Goal: Information Seeking & Learning: Find specific fact

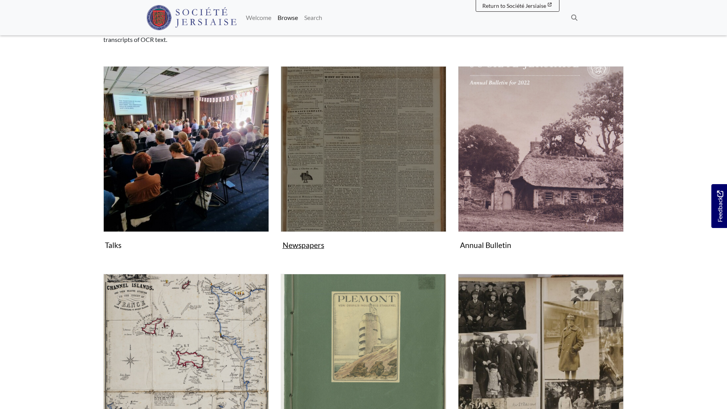
scroll to position [117, 0]
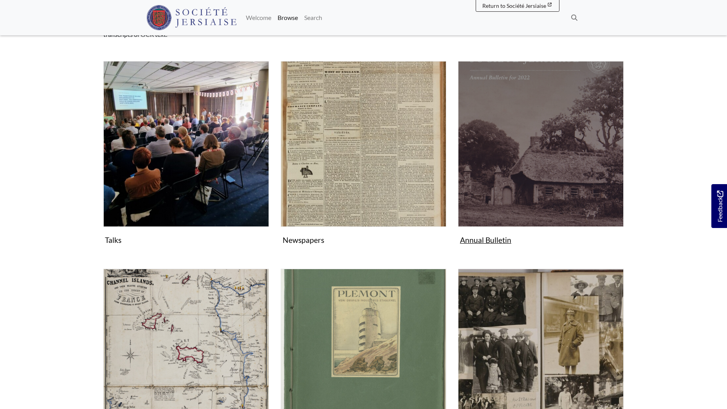
click at [515, 160] on img "Subcollection" at bounding box center [541, 144] width 166 height 166
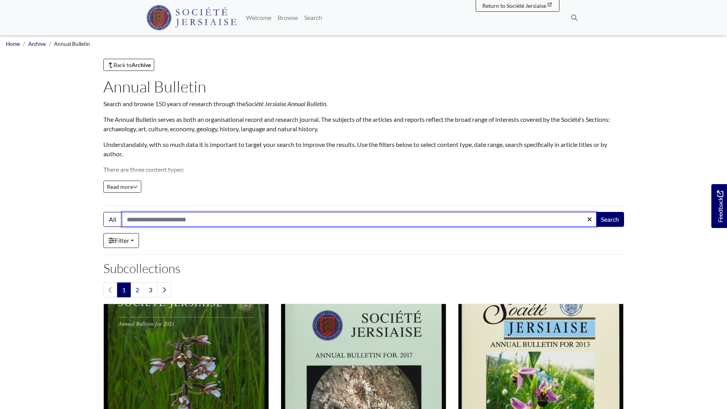
click at [188, 218] on input "Search:" at bounding box center [359, 219] width 475 height 15
type input "*******"
click at [596, 212] on button "Search" at bounding box center [610, 219] width 28 height 15
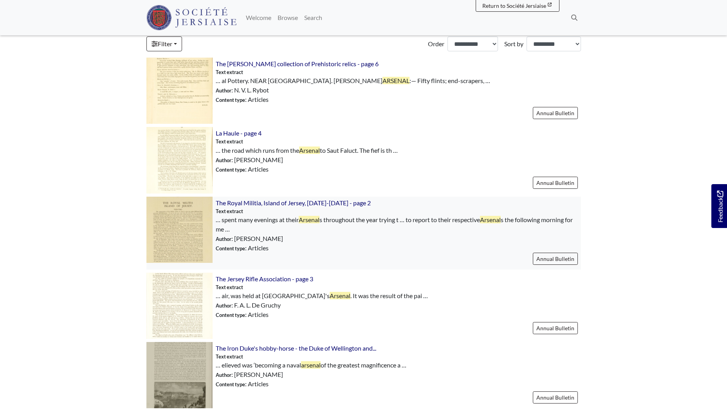
scroll to position [274, 0]
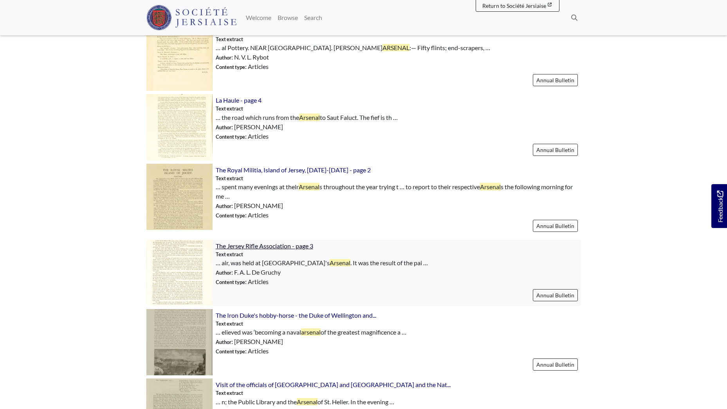
click at [281, 243] on span "The Jersey Rifle Association - page 3" at bounding box center [264, 245] width 97 height 7
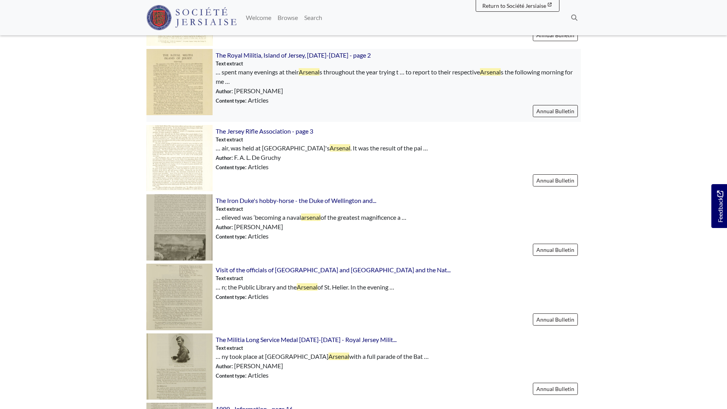
scroll to position [430, 0]
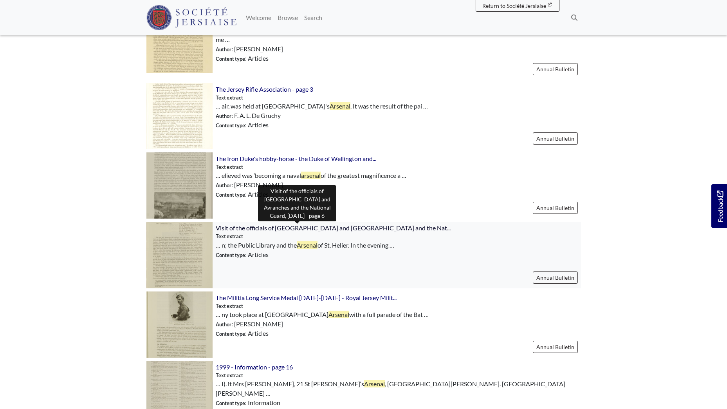
click at [304, 227] on span "Visit of the officials of Granville and Avranches and the Nat..." at bounding box center [333, 227] width 235 height 7
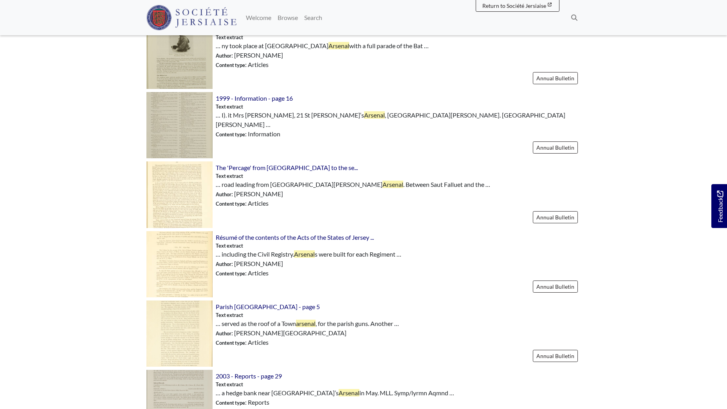
scroll to position [743, 0]
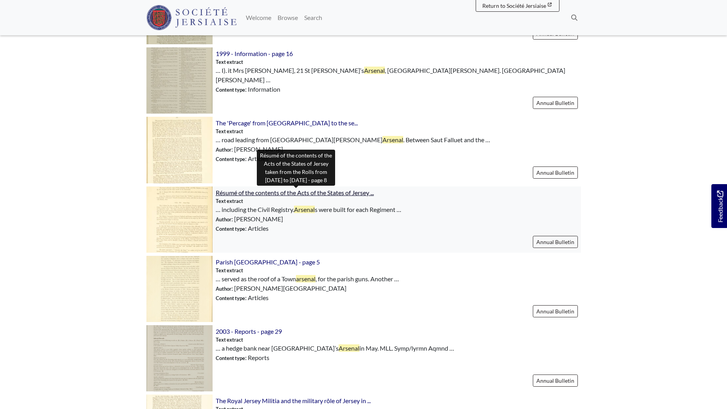
click at [302, 194] on span "Résumé of the contents of the Acts of the States of Jersey ..." at bounding box center [295, 192] width 158 height 7
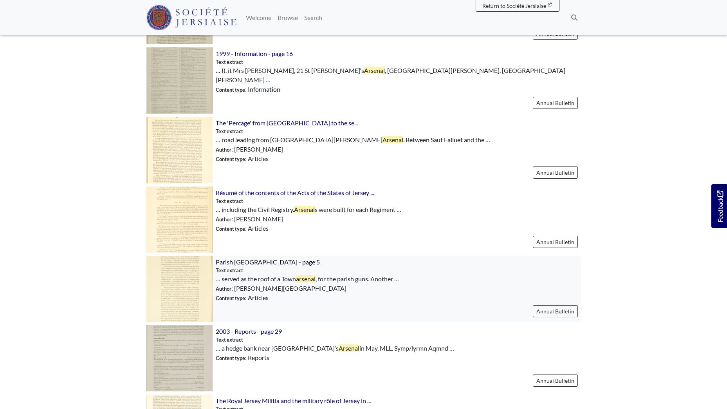
click at [251, 260] on span "Parish [GEOGRAPHIC_DATA] - page 5" at bounding box center [268, 261] width 104 height 7
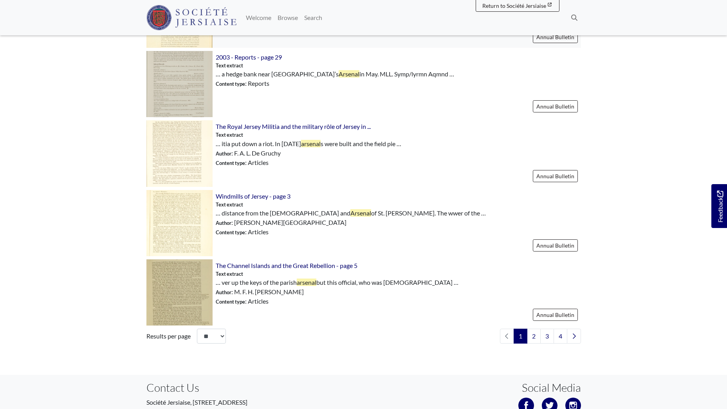
scroll to position [1057, 0]
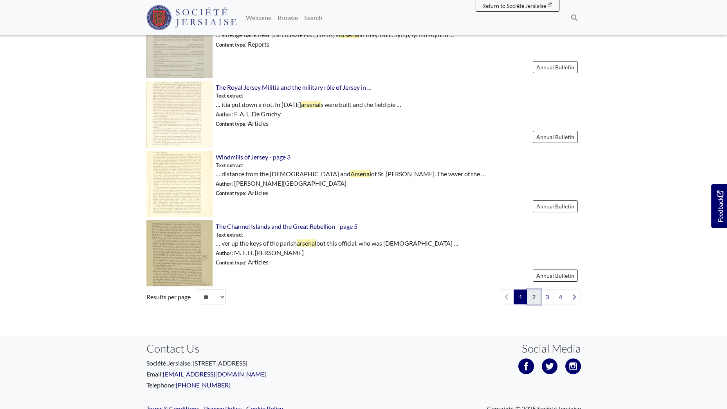
click at [535, 296] on link "2" at bounding box center [534, 296] width 14 height 15
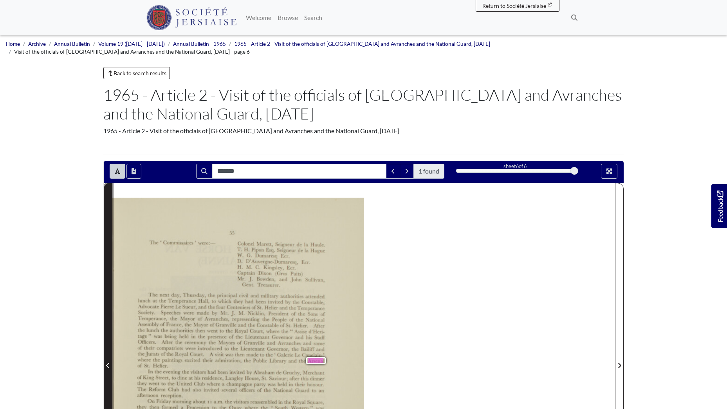
click at [108, 362] on icon "Previous Page" at bounding box center [107, 364] width 3 height 5
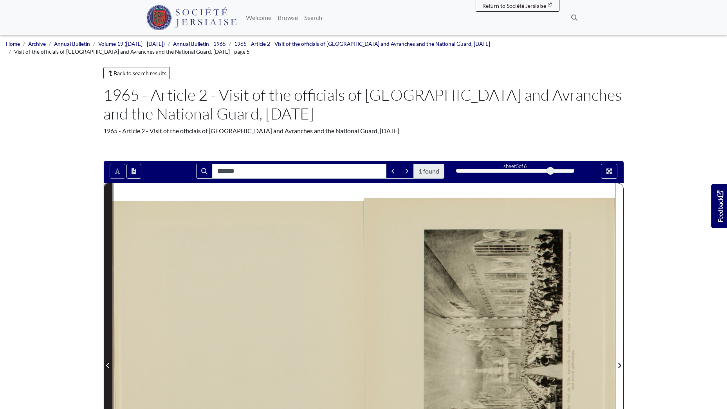
click at [110, 362] on icon "Previous Page" at bounding box center [108, 365] width 4 height 6
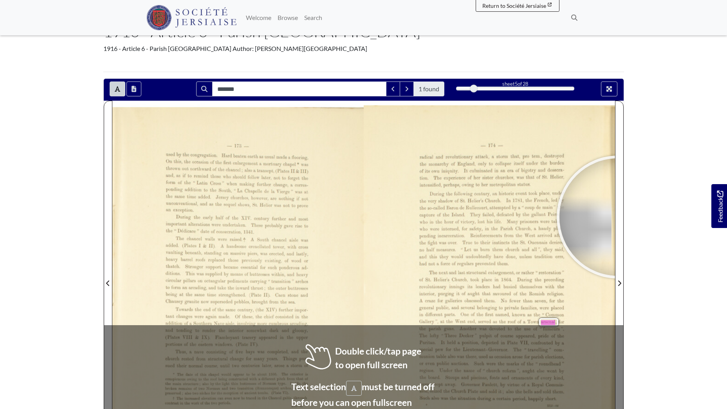
scroll to position [57, 0]
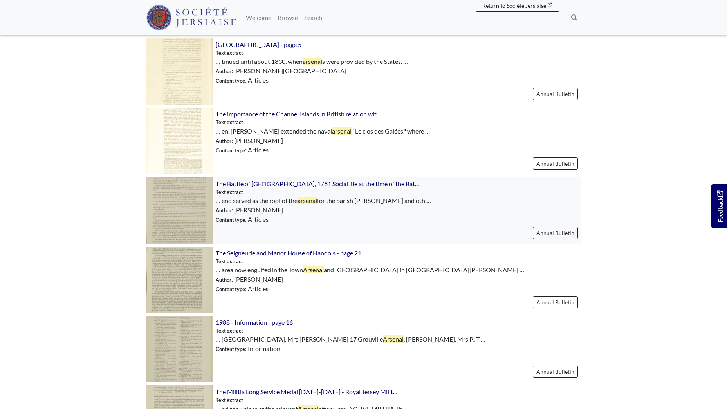
scroll to position [274, 0]
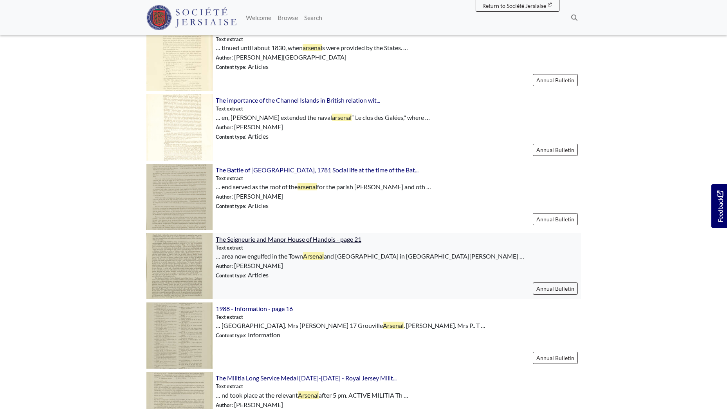
click at [293, 236] on span "The Seigneurie and Manor House of Handois - page 21" at bounding box center [289, 238] width 146 height 7
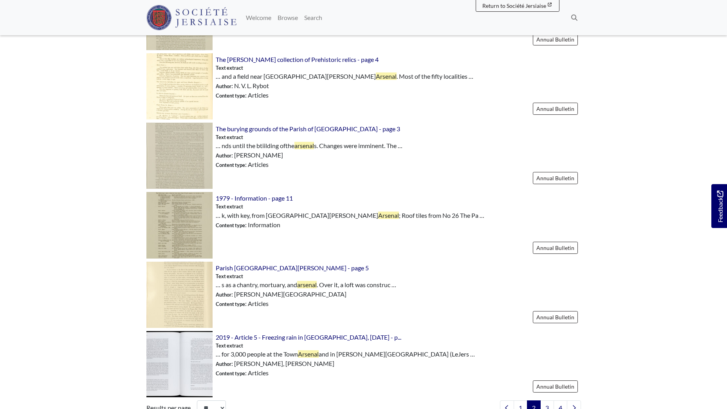
scroll to position [978, 0]
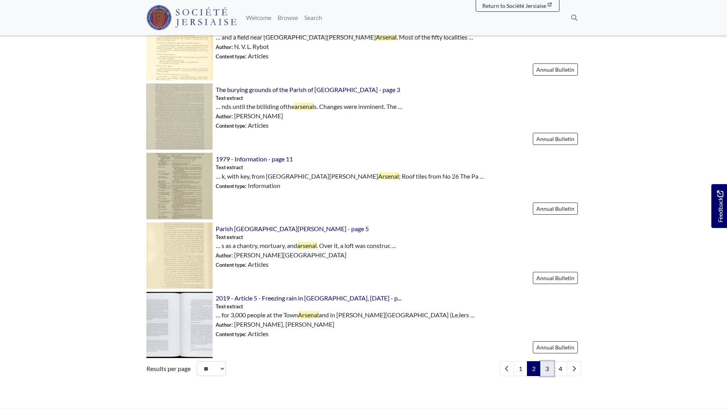
click at [547, 370] on link "3" at bounding box center [547, 368] width 14 height 15
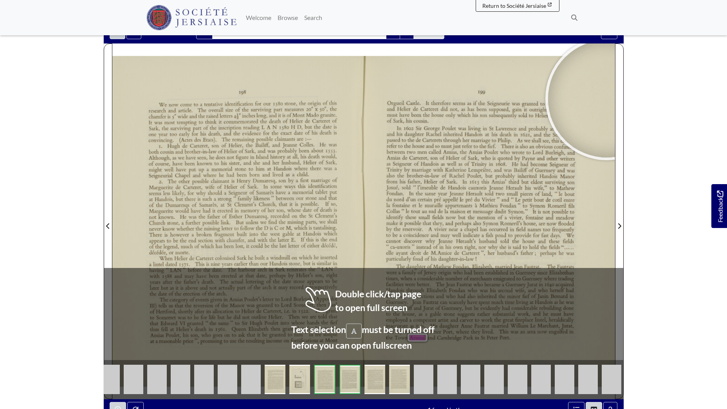
scroll to position [115, 0]
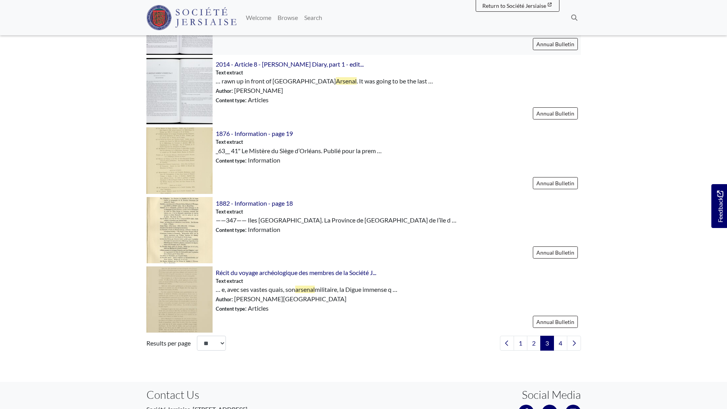
scroll to position [1017, 0]
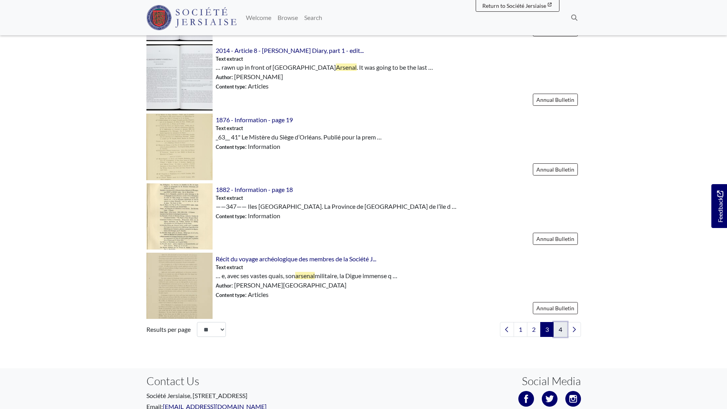
click at [560, 328] on link "4" at bounding box center [560, 329] width 14 height 15
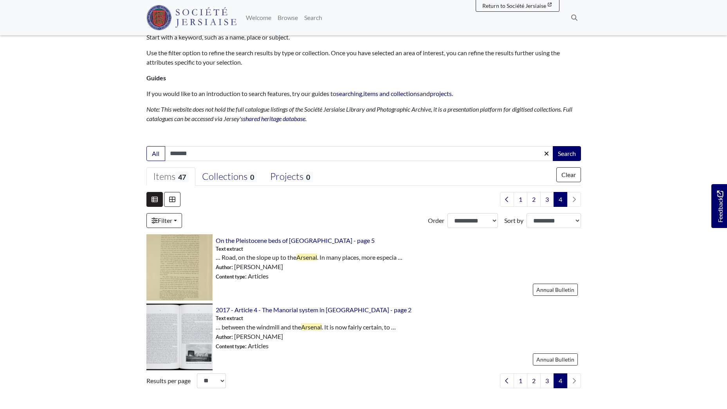
scroll to position [78, 0]
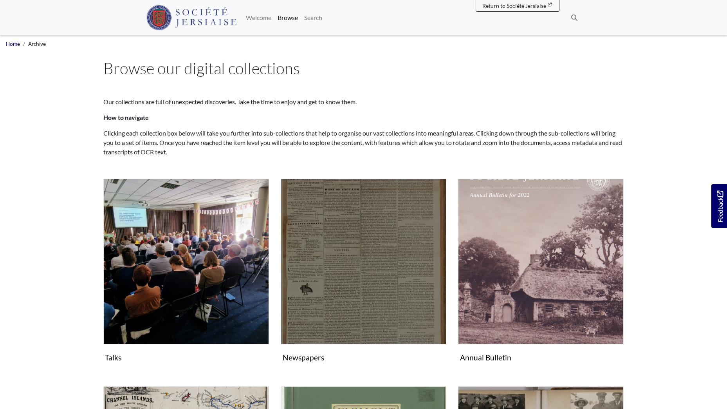
click at [364, 248] on img "Subcollection" at bounding box center [364, 261] width 166 height 166
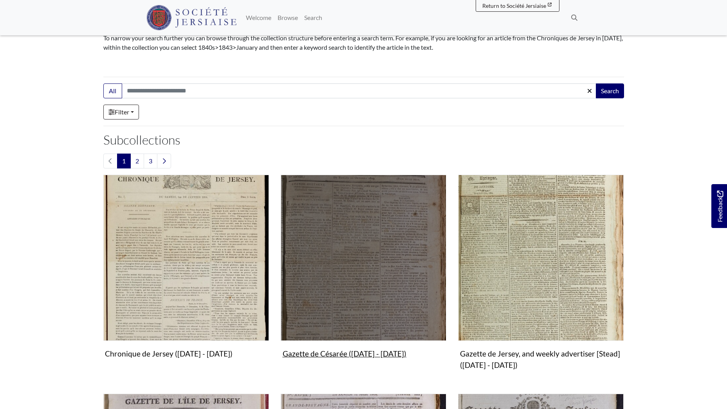
scroll to position [157, 0]
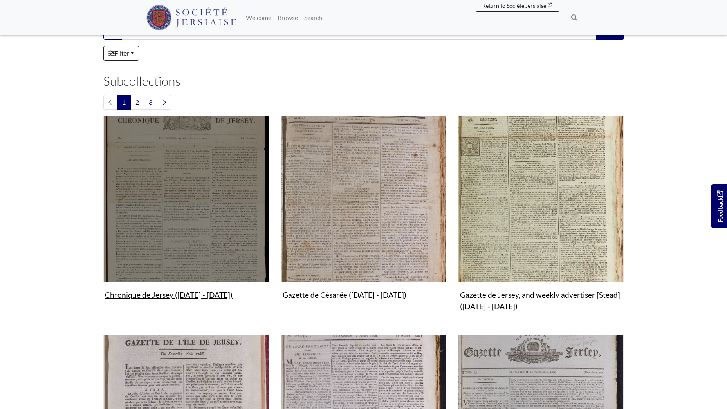
click at [193, 198] on img "Subcollection" at bounding box center [186, 199] width 166 height 166
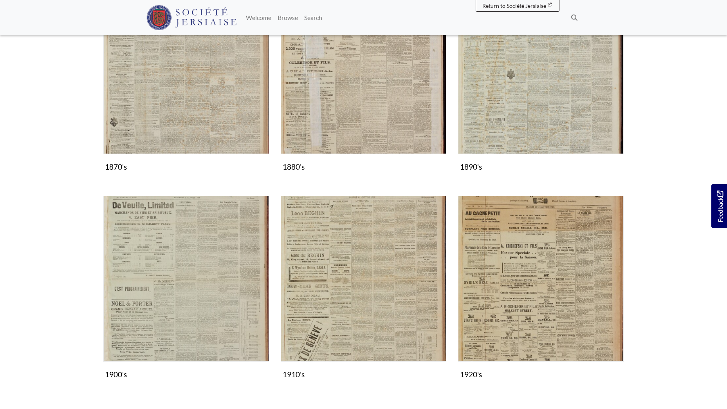
scroll to position [822, 0]
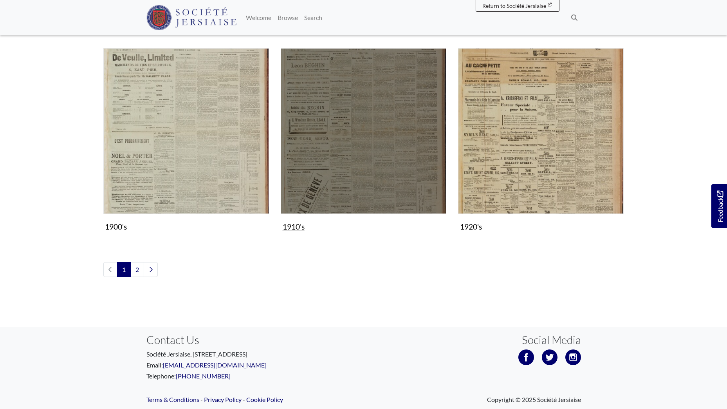
click at [332, 176] on img "Subcollection" at bounding box center [364, 131] width 166 height 166
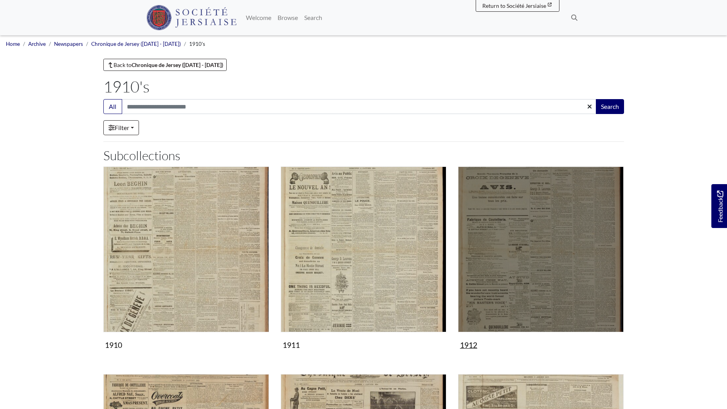
click at [556, 214] on img "Subcollection" at bounding box center [541, 249] width 166 height 166
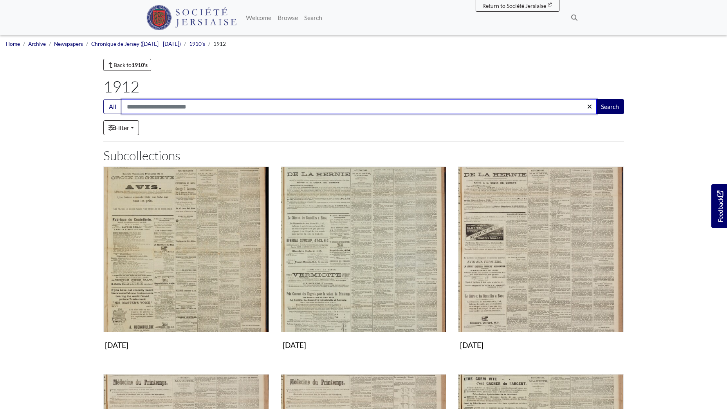
click at [175, 112] on input "Search:" at bounding box center [359, 106] width 475 height 15
type input "*******"
click at [596, 99] on button "Search" at bounding box center [610, 106] width 28 height 15
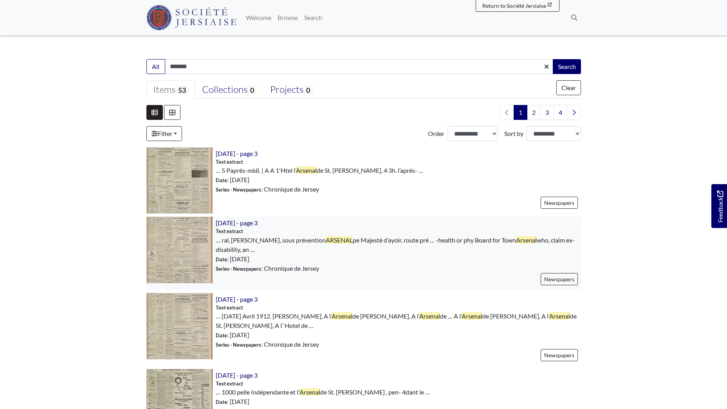
scroll to position [157, 0]
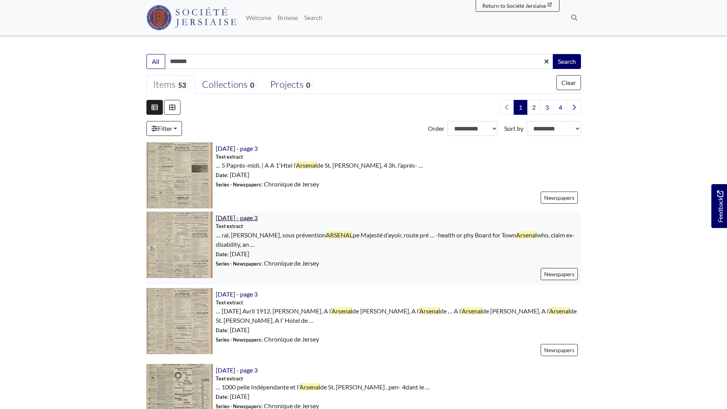
click at [244, 220] on span "3rd April 1912 - page 3" at bounding box center [237, 217] width 42 height 7
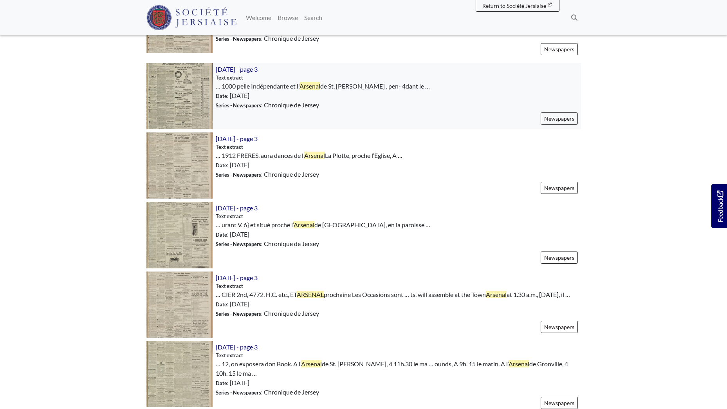
scroll to position [470, 0]
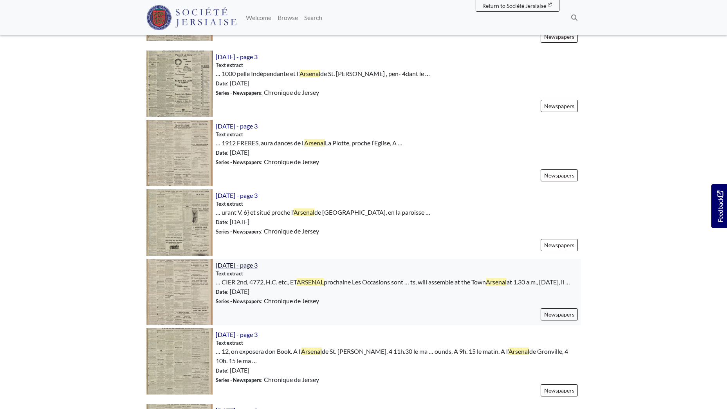
click at [233, 261] on span "6th April 1912 - page 3" at bounding box center [237, 264] width 42 height 7
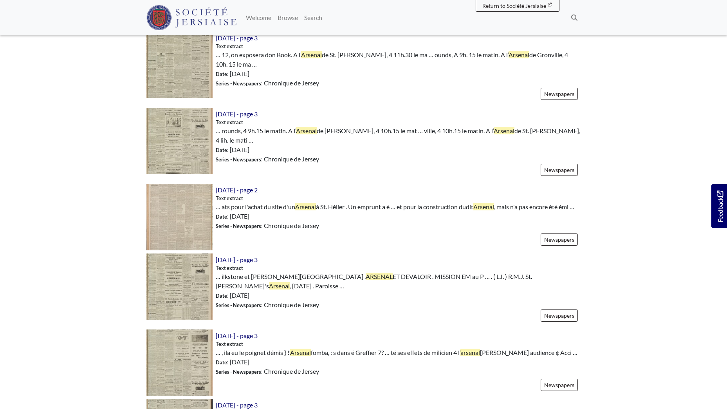
scroll to position [822, 0]
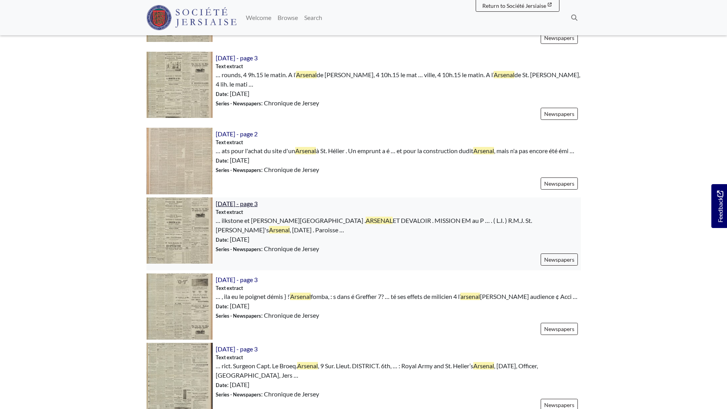
click at [255, 205] on span "10th July 1912 - page 3" at bounding box center [237, 203] width 42 height 7
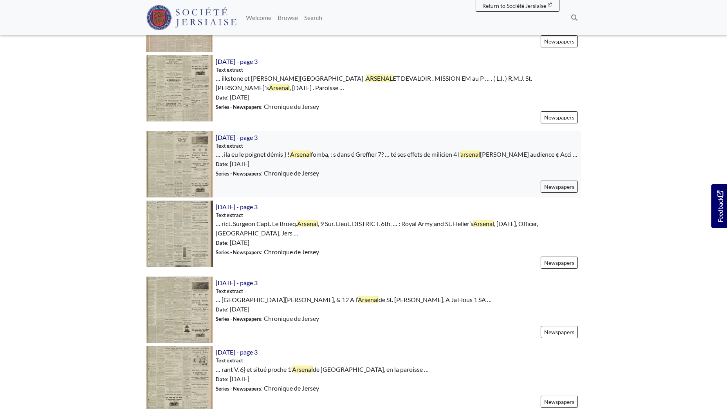
scroll to position [978, 0]
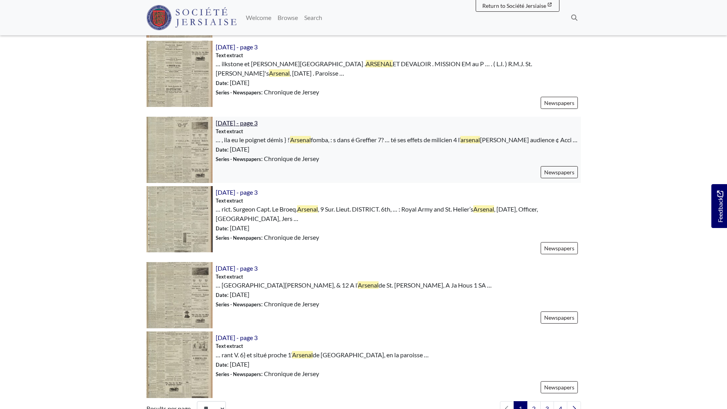
click at [246, 124] on span "24th August 1912 - page 3" at bounding box center [237, 122] width 42 height 7
click at [239, 193] on span "27th January 1912 - page 3" at bounding box center [237, 191] width 42 height 7
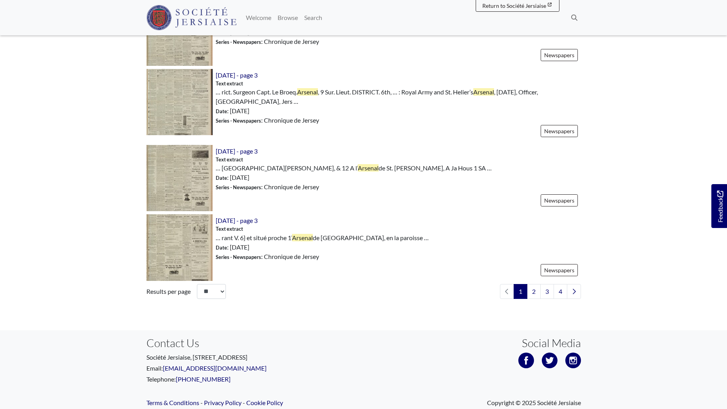
scroll to position [1096, 0]
click at [534, 288] on link "2" at bounding box center [534, 290] width 14 height 15
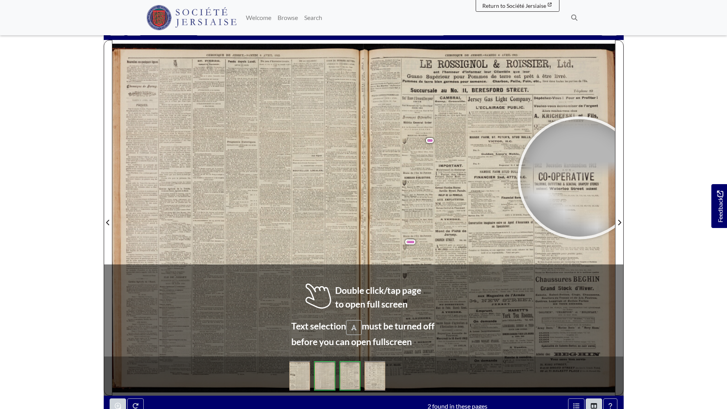
scroll to position [88, 0]
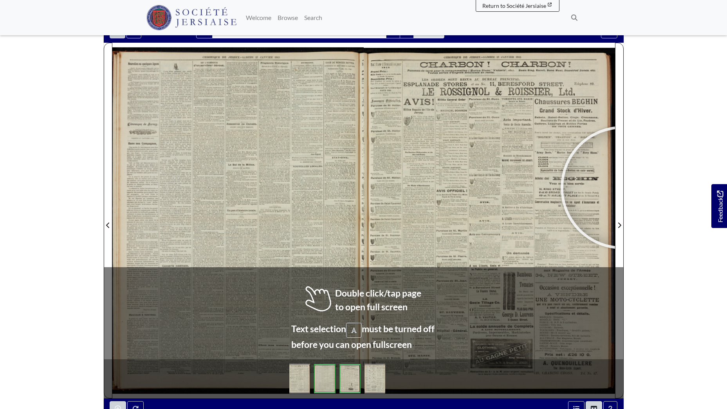
scroll to position [73, 0]
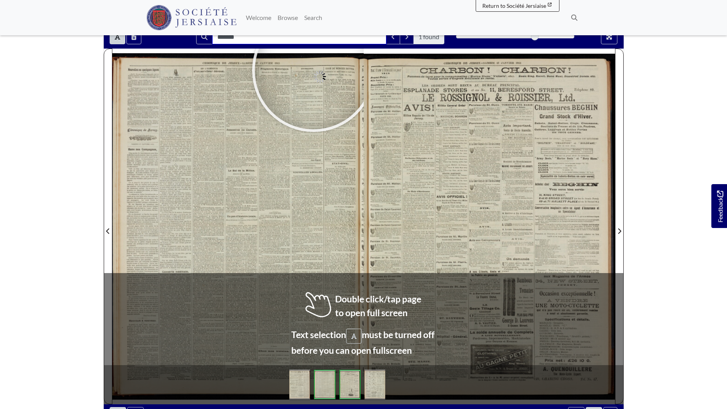
click at [259, 38] on input "*******" at bounding box center [299, 36] width 174 height 15
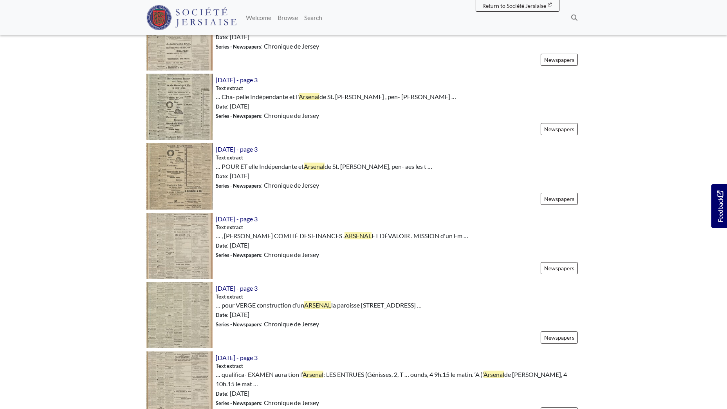
scroll to position [548, 0]
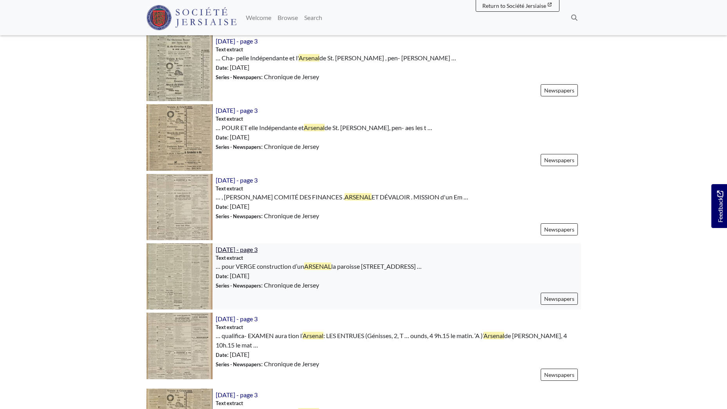
click at [233, 245] on span "[DATE] - page 3" at bounding box center [237, 248] width 42 height 7
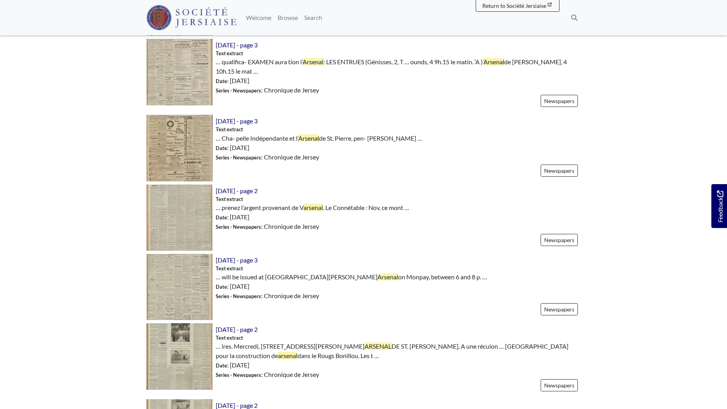
scroll to position [822, 0]
click at [249, 186] on span "[DATE] - page 2" at bounding box center [237, 189] width 42 height 7
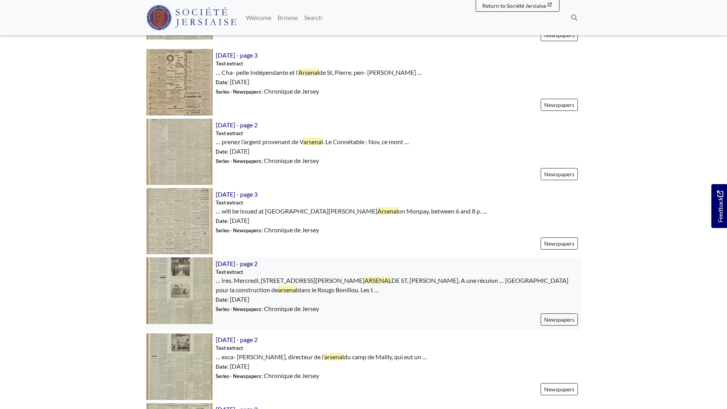
scroll to position [900, 0]
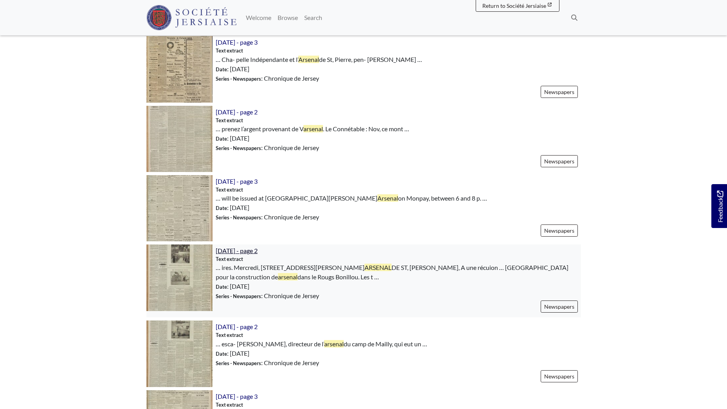
click at [252, 247] on span "26th October 1912 - page 2" at bounding box center [237, 250] width 42 height 7
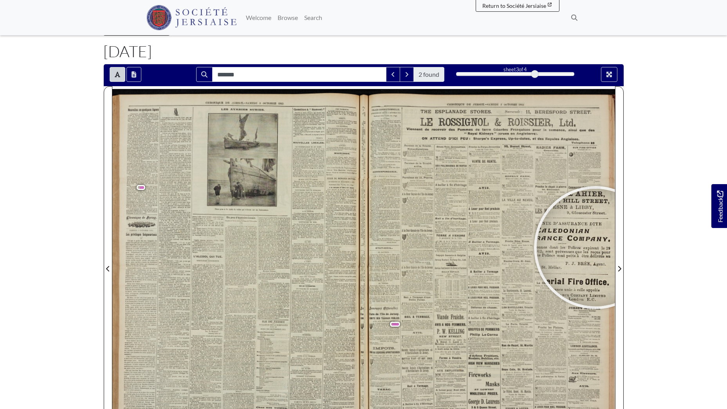
scroll to position [35, 0]
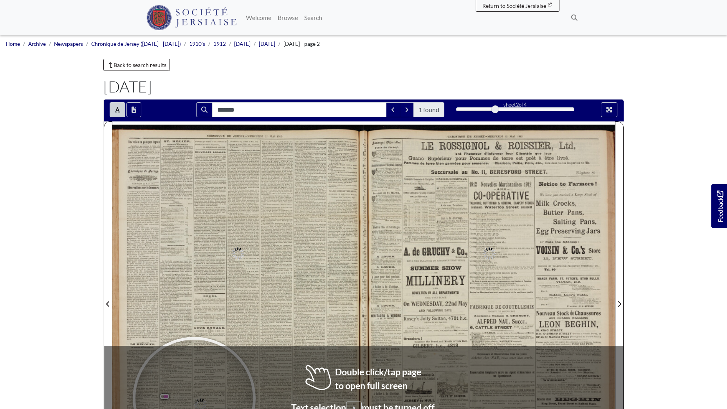
scroll to position [107, 0]
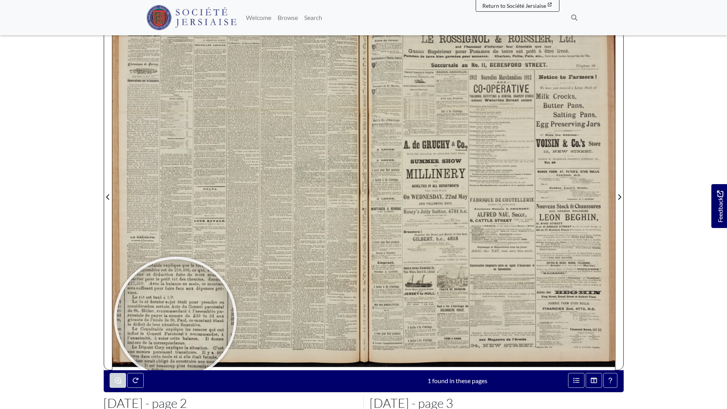
click at [175, 318] on div at bounding box center [175, 317] width 117 height 117
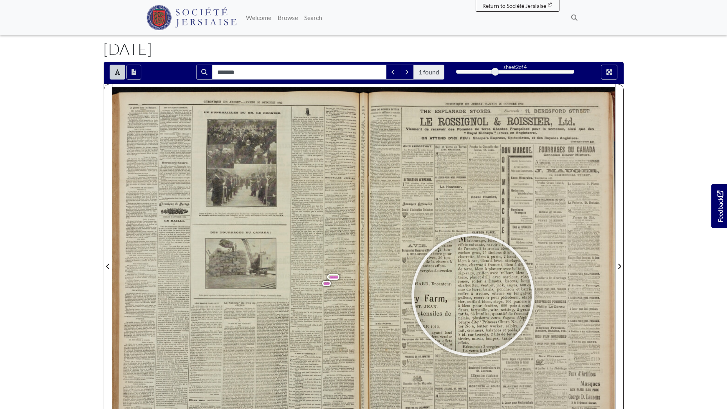
scroll to position [34, 0]
